Goal: Task Accomplishment & Management: Use online tool/utility

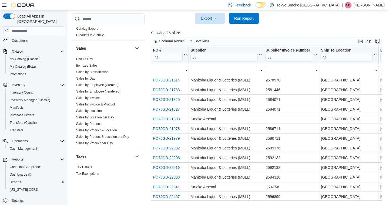
scroll to position [319, 0]
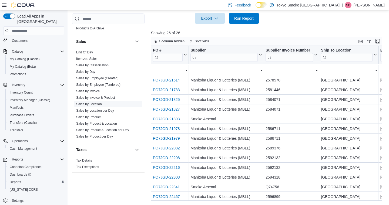
click at [96, 104] on link "Sales by Location" at bounding box center [89, 104] width 26 height 4
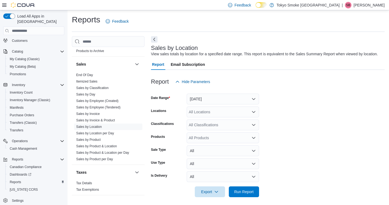
scroll to position [9, 0]
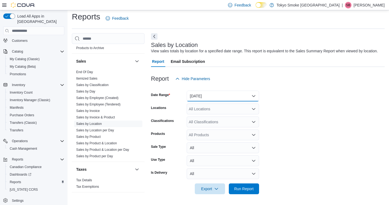
click at [201, 96] on button "[DATE]" at bounding box center [223, 96] width 72 height 11
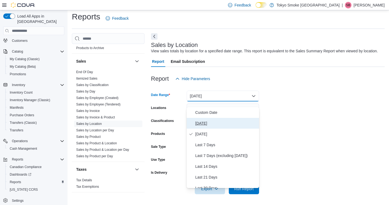
click at [200, 120] on span "[DATE]" at bounding box center [226, 123] width 62 height 6
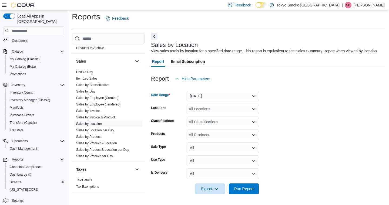
click at [200, 110] on div "All Locations" at bounding box center [223, 109] width 72 height 11
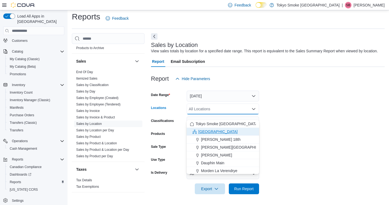
click at [200, 128] on button "[GEOGRAPHIC_DATA]" at bounding box center [223, 132] width 72 height 8
click at [280, 122] on form "Date Range [DATE] Locations [GEOGRAPHIC_DATA] Combo box. Selected. [GEOGRAPHIC_…" at bounding box center [268, 139] width 234 height 110
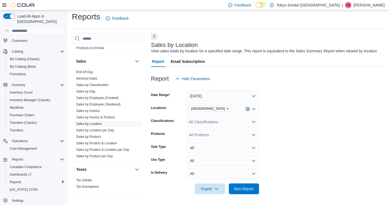
click at [241, 194] on div "Export Run Report" at bounding box center [205, 189] width 108 height 11
click at [242, 185] on span "Run Report" at bounding box center [244, 188] width 24 height 11
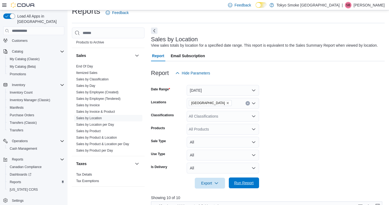
scroll to position [180, 0]
